Goal: Transaction & Acquisition: Purchase product/service

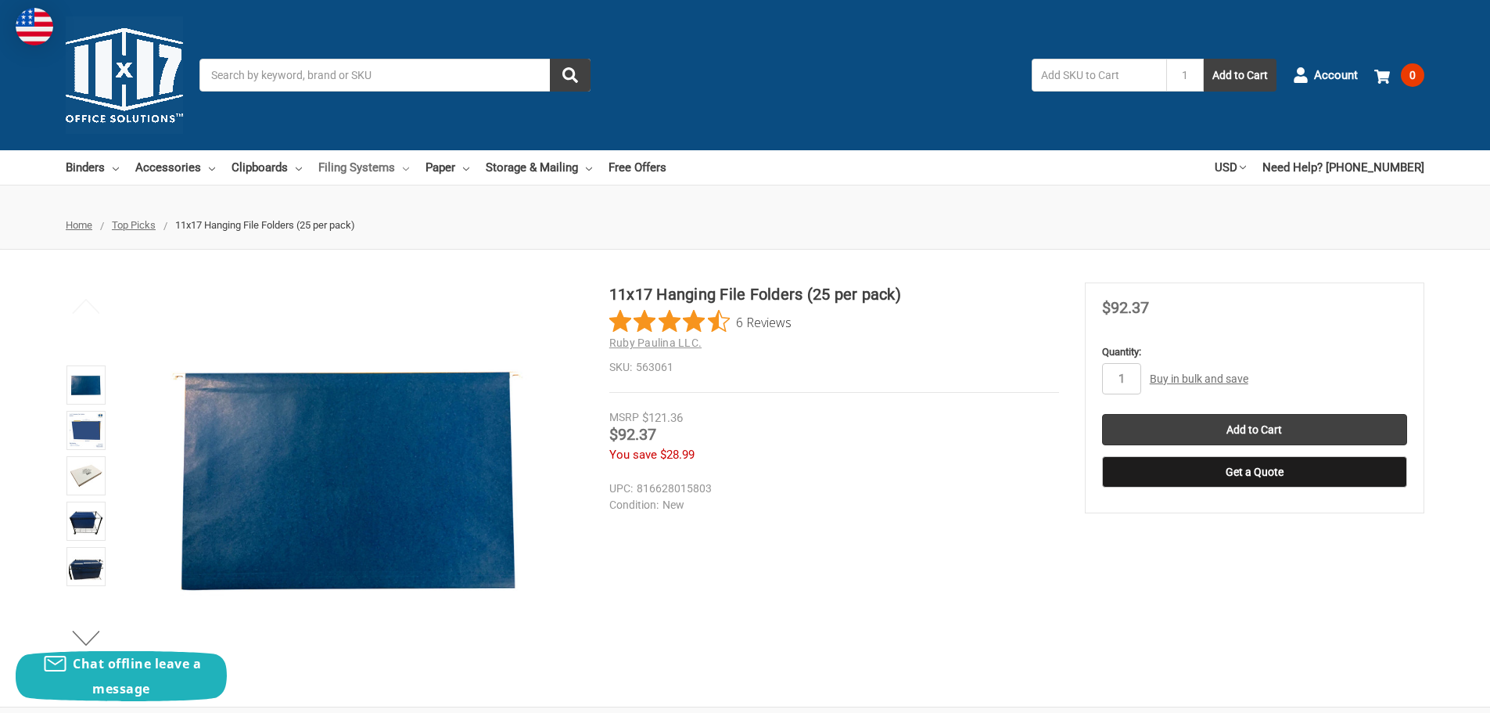
click at [345, 166] on link "Filing Systems" at bounding box center [363, 167] width 91 height 34
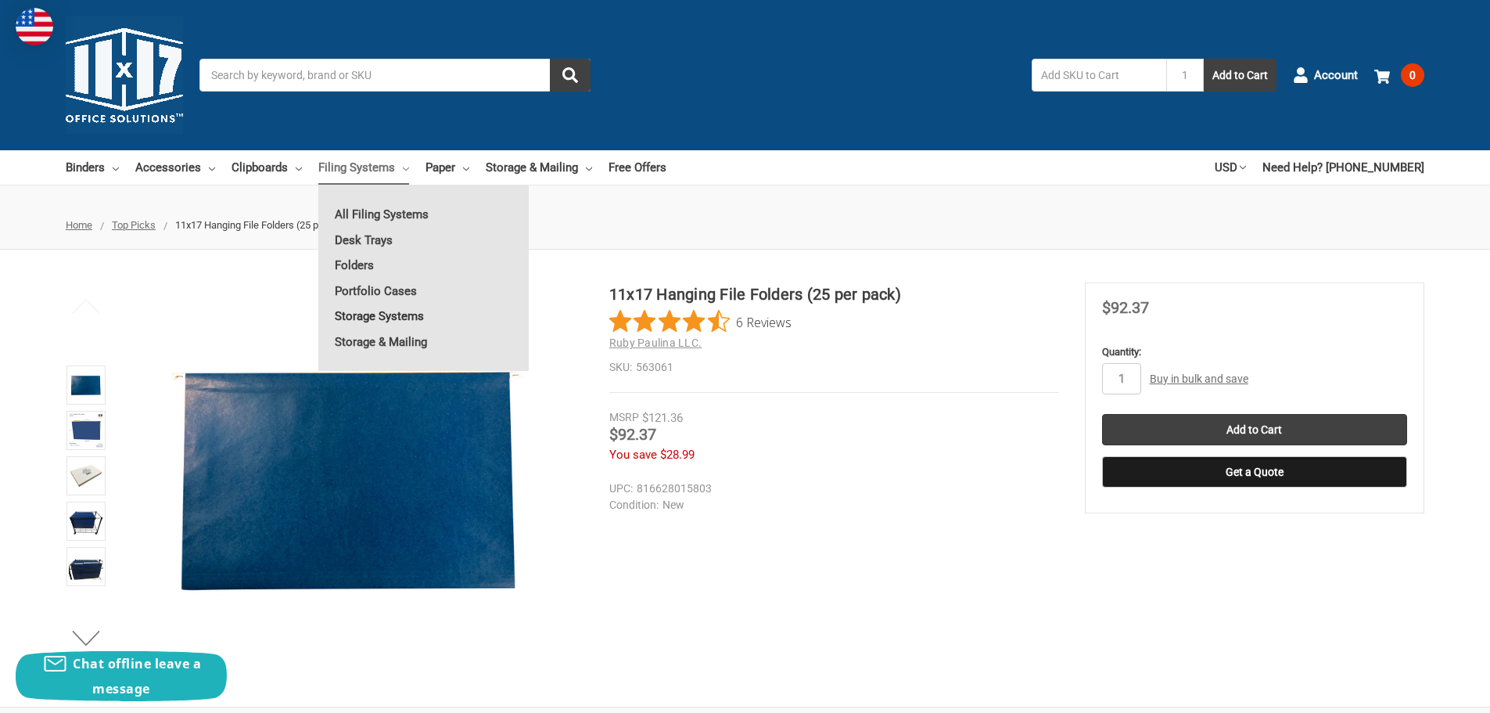
click at [383, 314] on link "Storage Systems" at bounding box center [423, 315] width 210 height 25
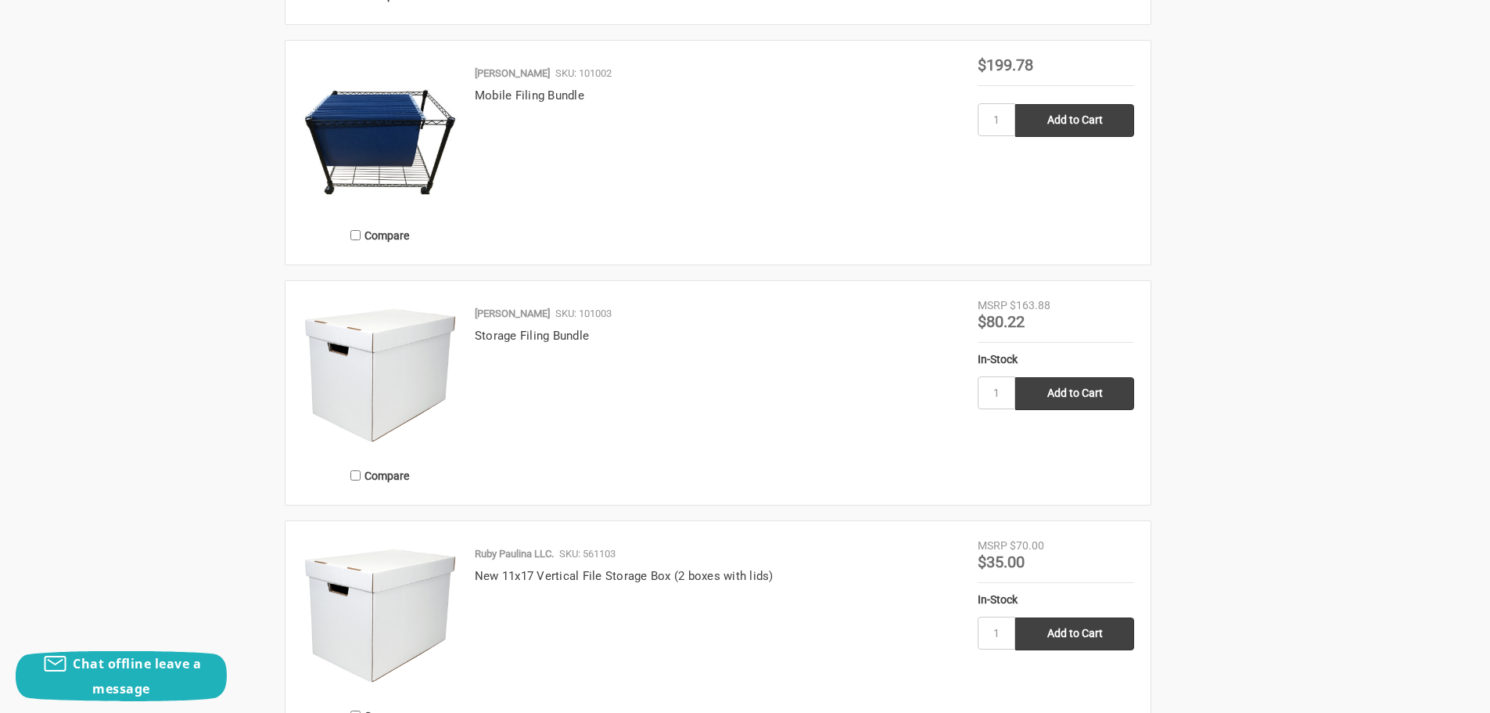
scroll to position [782, 0]
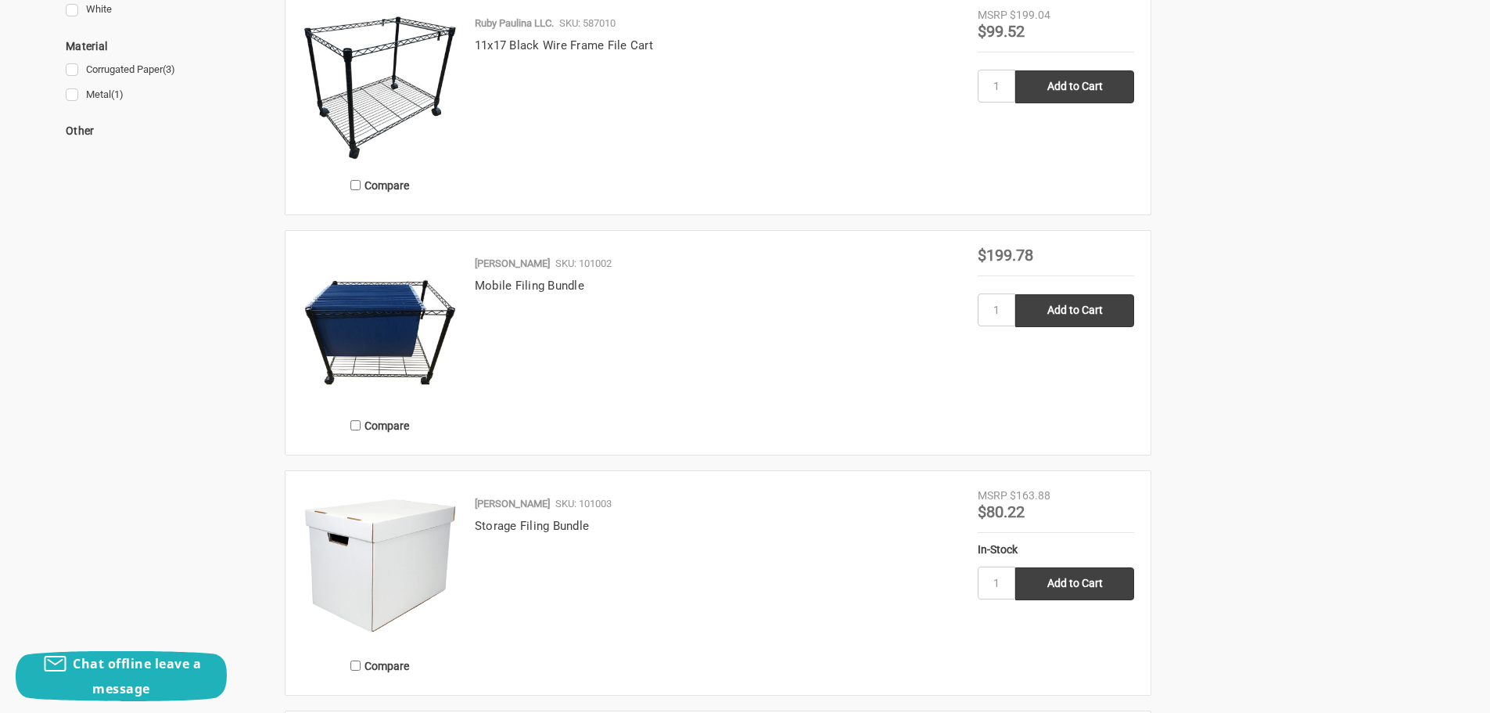
click at [382, 326] on img at bounding box center [380, 325] width 156 height 156
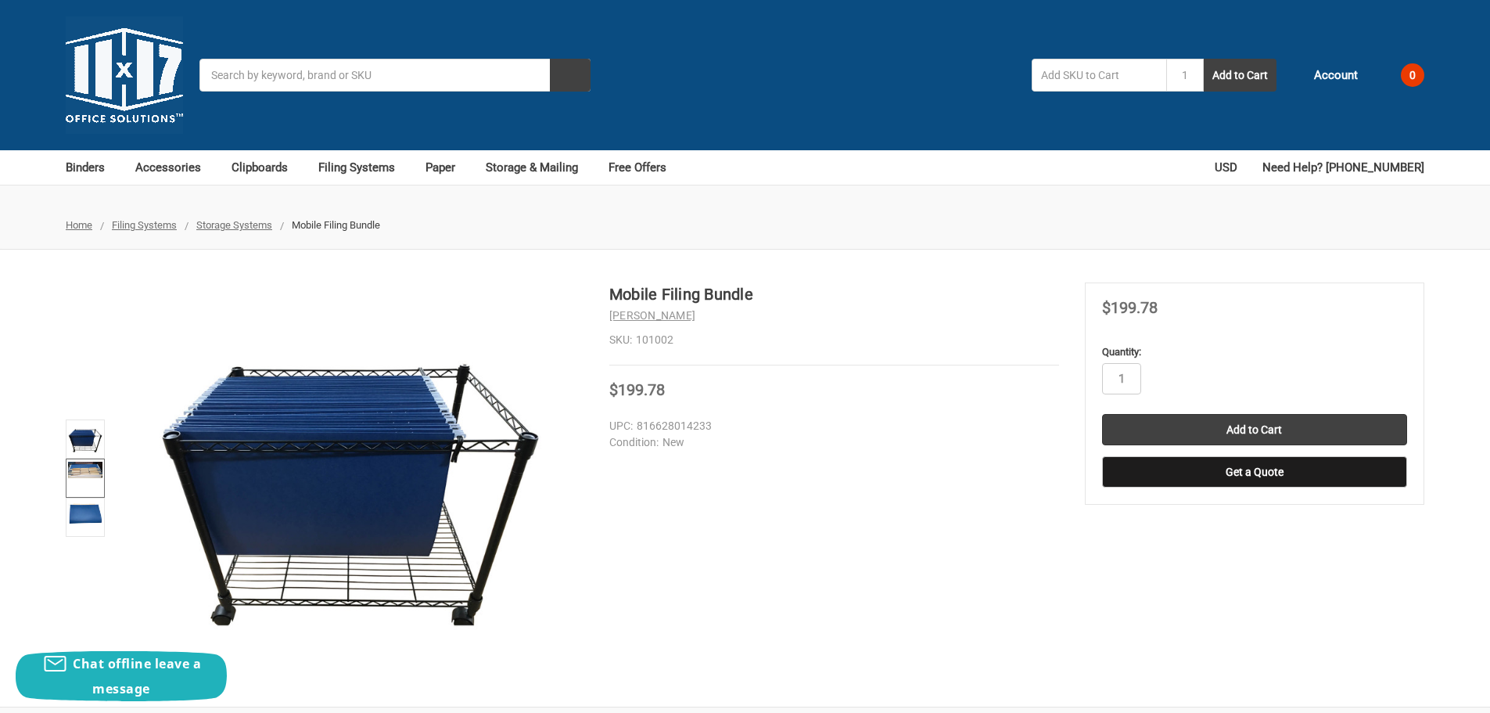
click at [85, 469] on img at bounding box center [85, 469] width 34 height 16
click at [80, 483] on link at bounding box center [85, 477] width 39 height 39
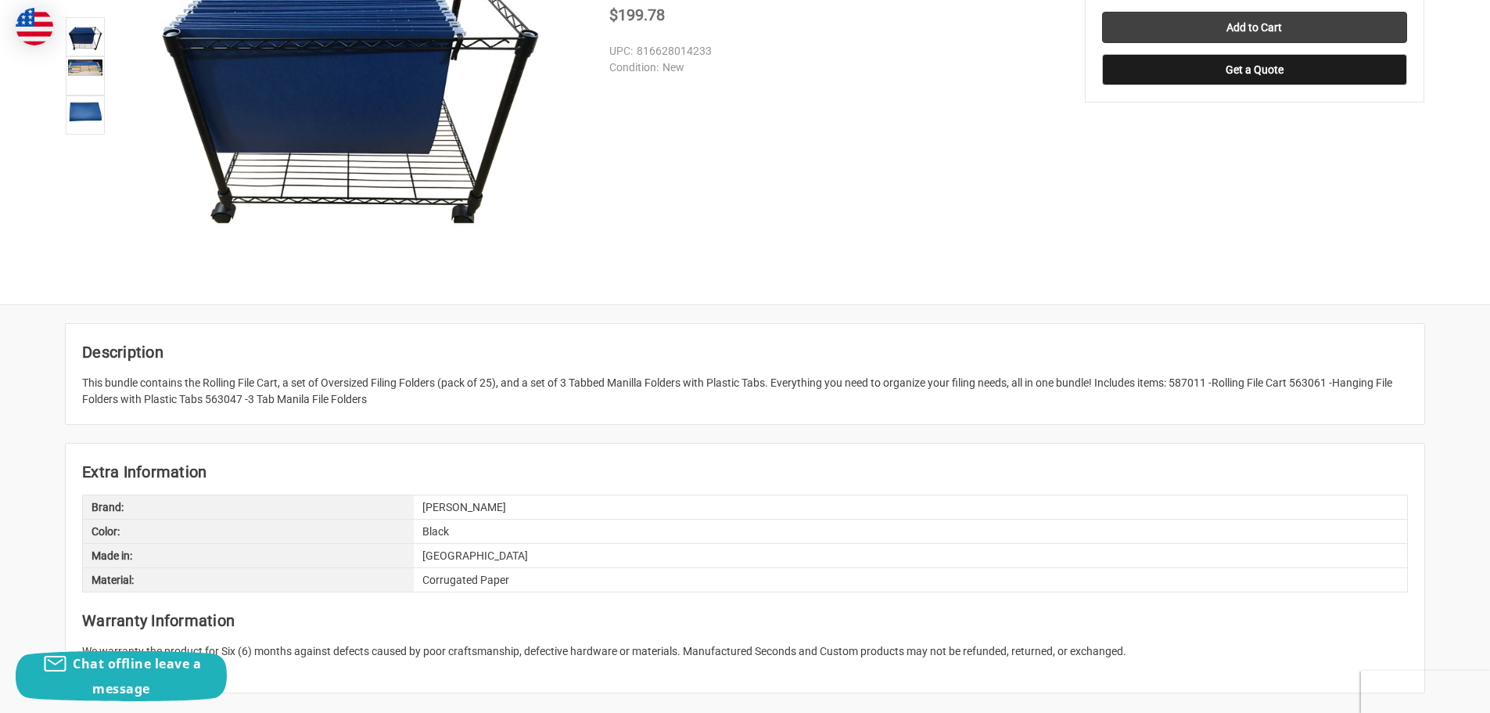
scroll to position [156, 0]
